Goal: Task Accomplishment & Management: Use online tool/utility

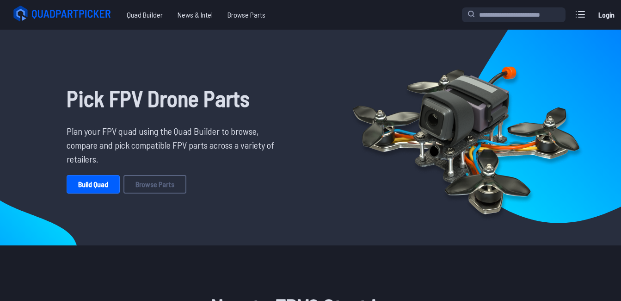
click at [105, 183] on link "Build Quad" at bounding box center [93, 184] width 53 height 18
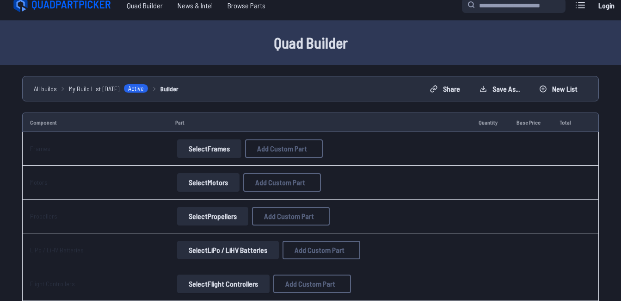
scroll to position [11, 0]
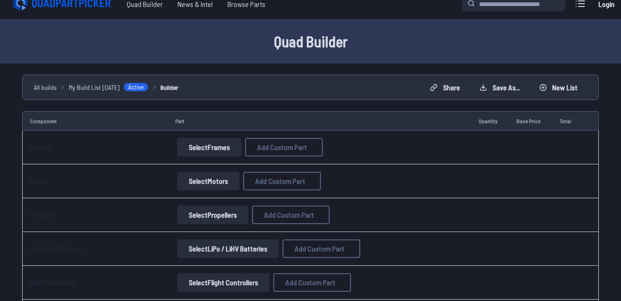
click at [216, 147] on button "Select Frames" at bounding box center [209, 147] width 64 height 18
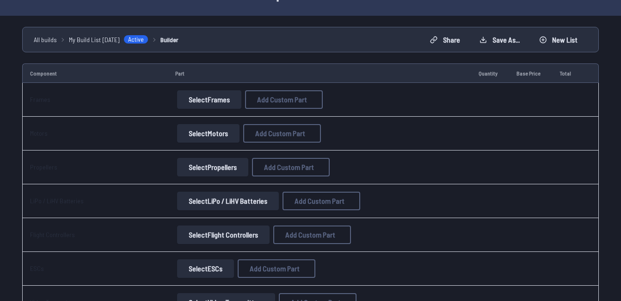
scroll to position [59, 0]
click at [219, 100] on button "Select Frames" at bounding box center [209, 98] width 64 height 18
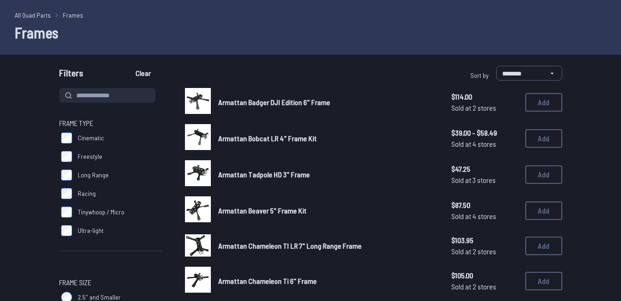
scroll to position [31, 0]
click at [206, 98] on img at bounding box center [198, 100] width 26 height 26
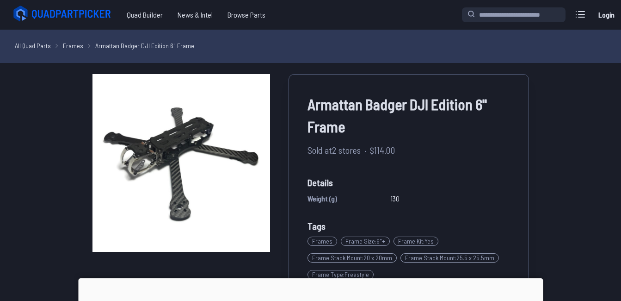
scroll to position [4, 0]
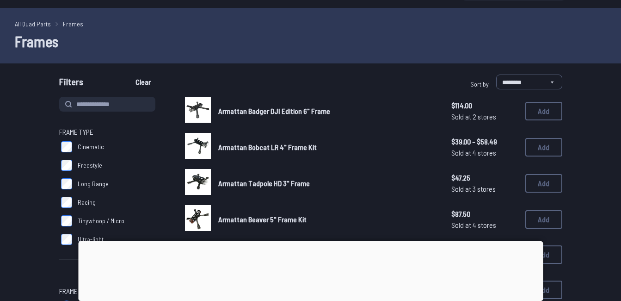
scroll to position [23, 0]
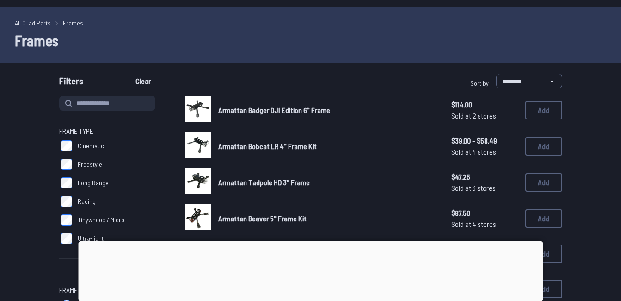
click at [541, 142] on button "Add" at bounding box center [543, 146] width 37 height 18
click at [306, 241] on div at bounding box center [310, 241] width 465 height 0
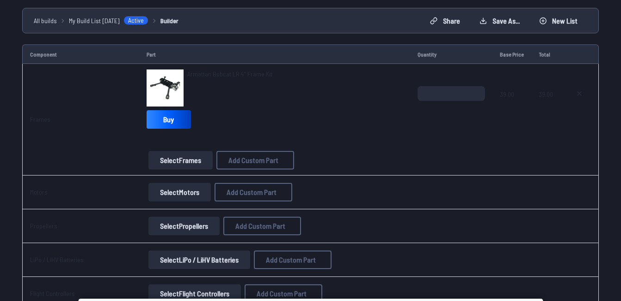
scroll to position [86, 0]
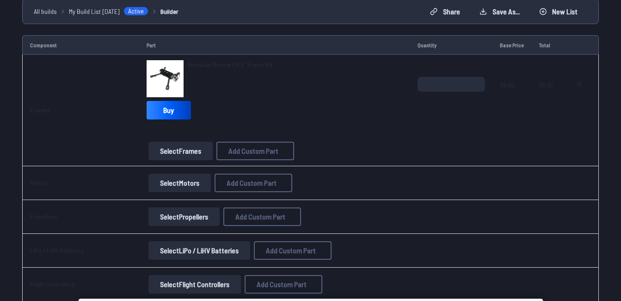
click at [196, 185] on button "Select Motors" at bounding box center [179, 182] width 62 height 18
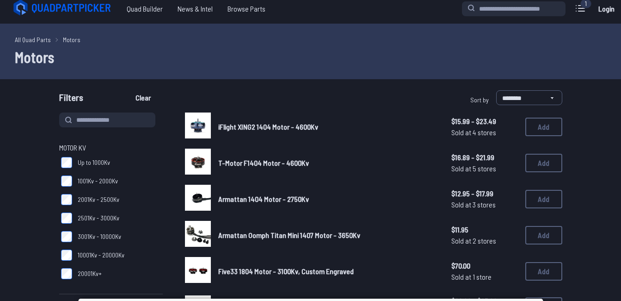
scroll to position [6, 0]
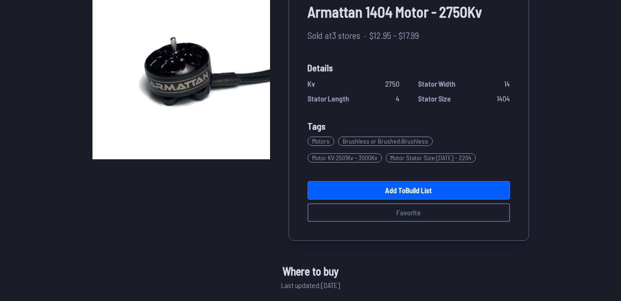
scroll to position [93, 0]
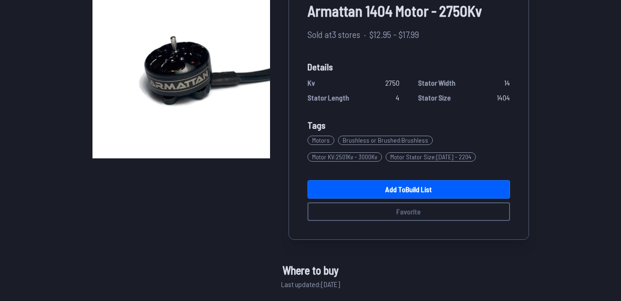
click at [418, 189] on link "Add to Build List" at bounding box center [409, 189] width 203 height 18
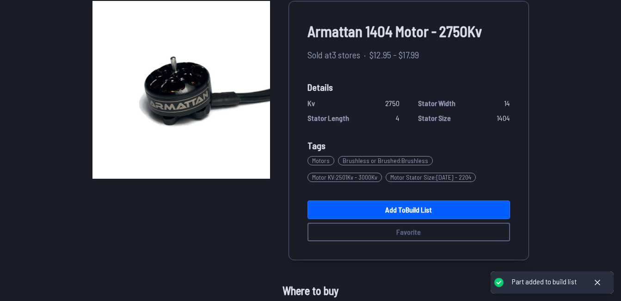
scroll to position [74, 0]
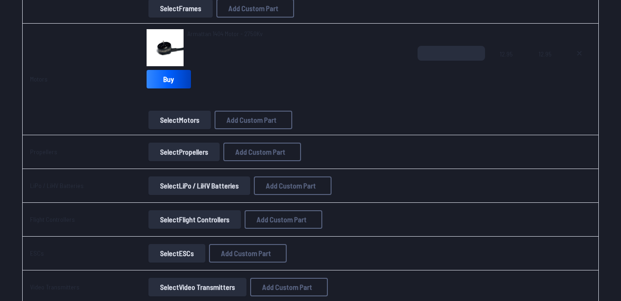
scroll to position [231, 0]
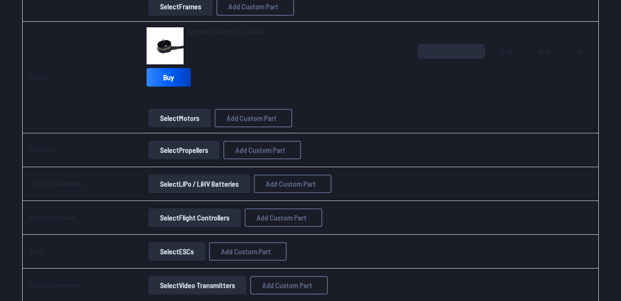
click at [212, 148] on button "Select Propellers" at bounding box center [183, 150] width 71 height 18
click at [176, 148] on button "Select Propellers" at bounding box center [183, 150] width 71 height 18
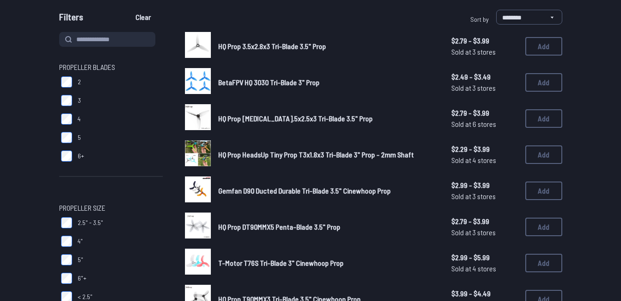
scroll to position [89, 0]
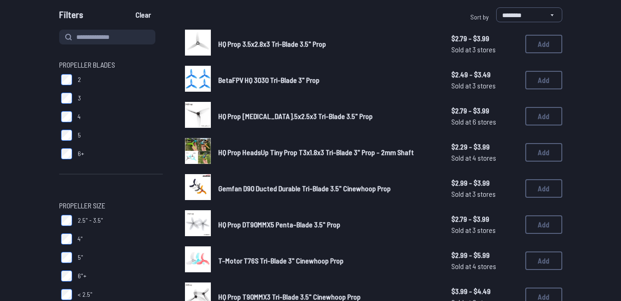
click at [543, 44] on button "Add" at bounding box center [543, 44] width 37 height 18
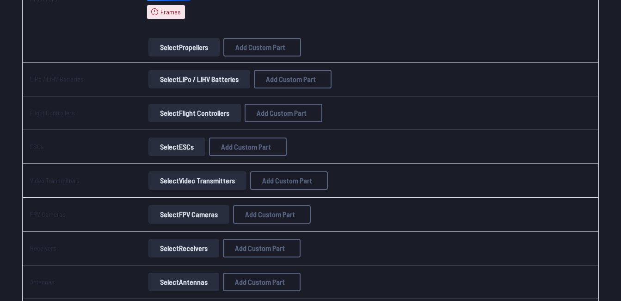
scroll to position [493, 0]
click at [222, 80] on button "Select LiPo / LiHV Batteries" at bounding box center [199, 78] width 102 height 18
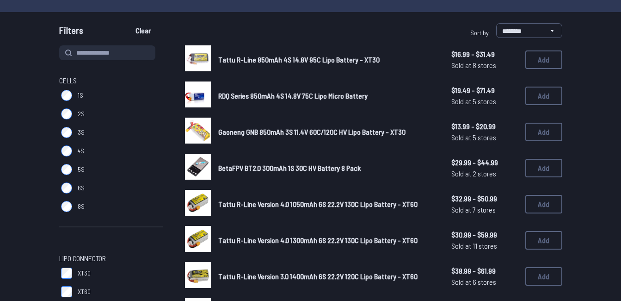
scroll to position [73, 0]
click at [538, 132] on button "Add" at bounding box center [543, 132] width 37 height 18
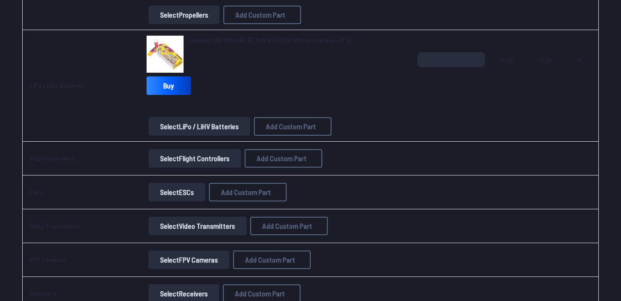
scroll to position [524, 0]
